Goal: Task Accomplishment & Management: Manage account settings

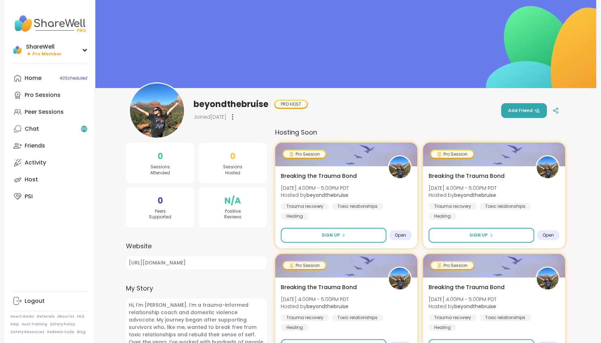
click at [51, 126] on link "Chat 99" at bounding box center [50, 128] width 78 height 17
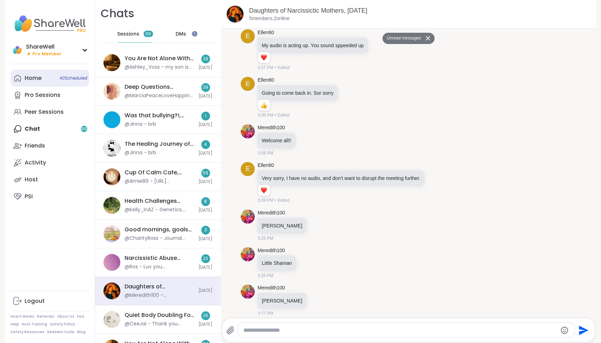
click at [39, 77] on div "Home 40 Scheduled" at bounding box center [33, 78] width 17 height 8
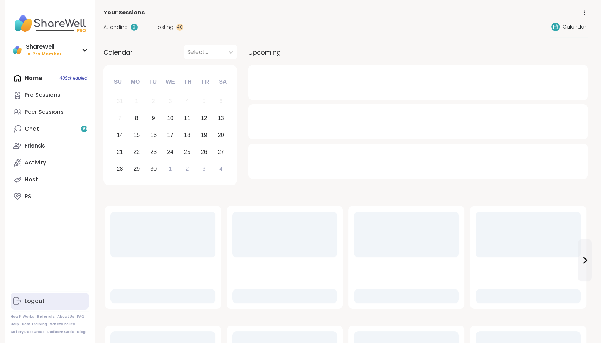
click at [33, 301] on div "Logout" at bounding box center [35, 301] width 20 height 8
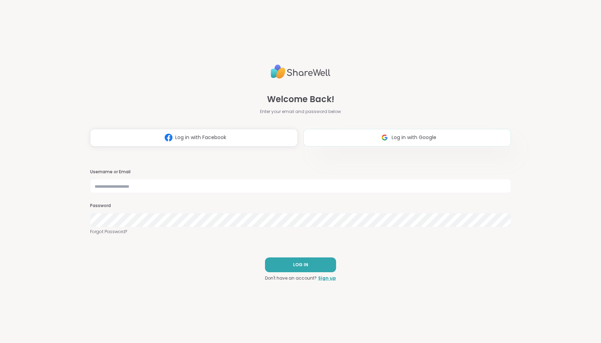
click at [404, 141] on button "Log in with Google" at bounding box center [407, 138] width 208 height 18
